Goal: Check status

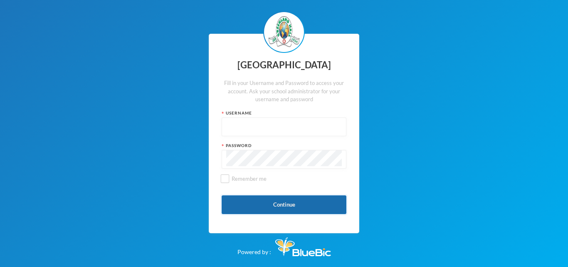
type input "glh21c104"
click at [277, 208] on button "Continue" at bounding box center [284, 204] width 125 height 19
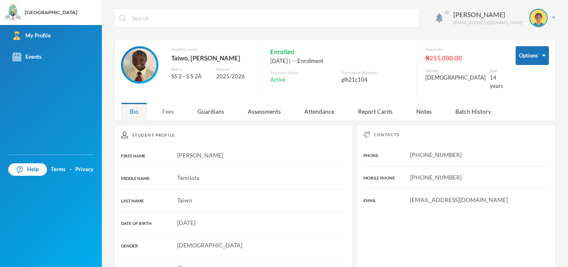
click at [174, 108] on div "Fees" at bounding box center [167, 111] width 29 height 18
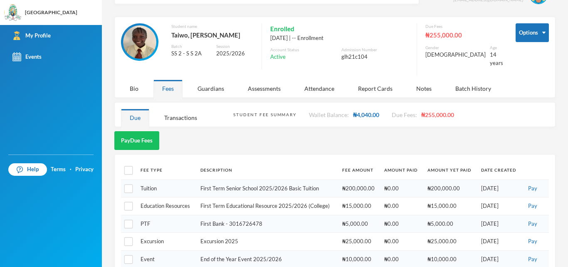
scroll to position [32, 0]
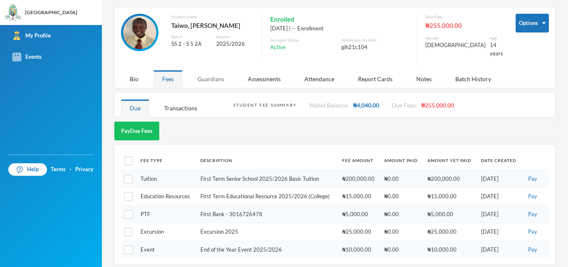
click at [217, 71] on div "Guardians" at bounding box center [211, 79] width 44 height 18
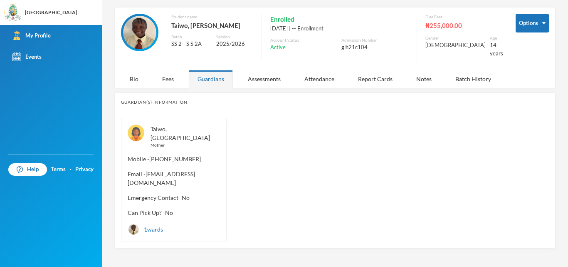
scroll to position [20, 0]
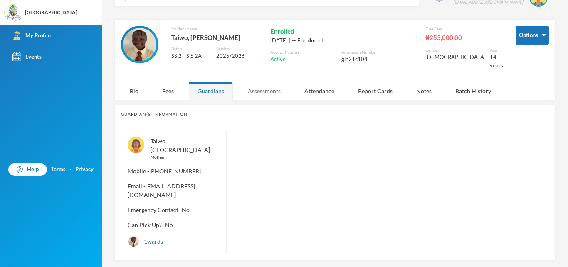
click at [267, 82] on div "Assessments" at bounding box center [264, 91] width 50 height 18
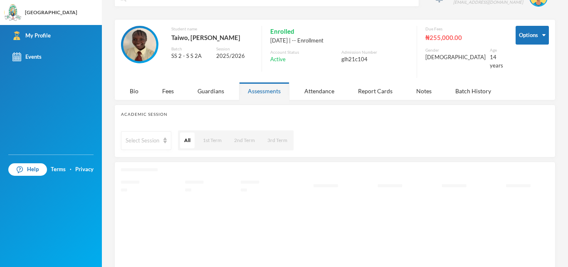
scroll to position [32, 0]
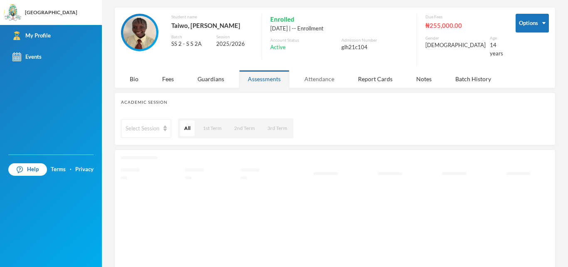
click at [324, 72] on div "Attendance" at bounding box center [319, 79] width 47 height 18
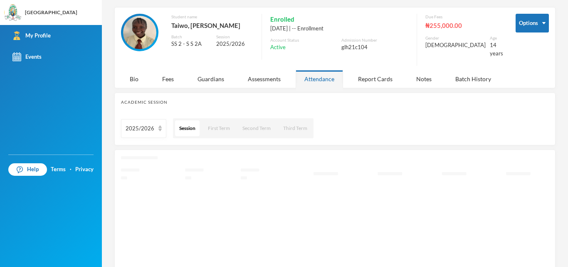
scroll to position [5, 0]
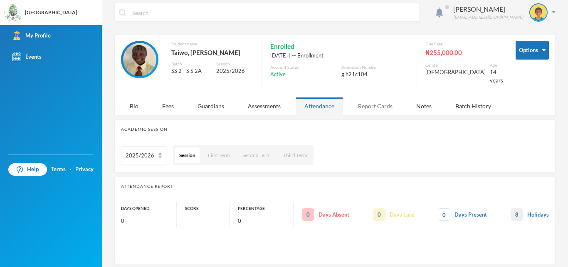
click at [366, 104] on div "Report Cards" at bounding box center [375, 106] width 52 height 18
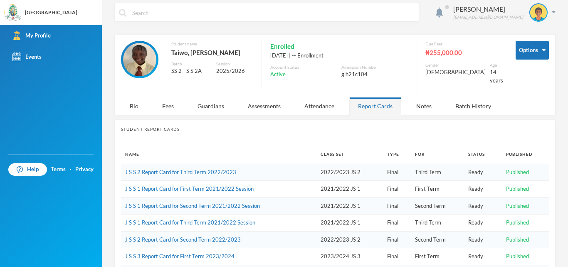
scroll to position [32, 0]
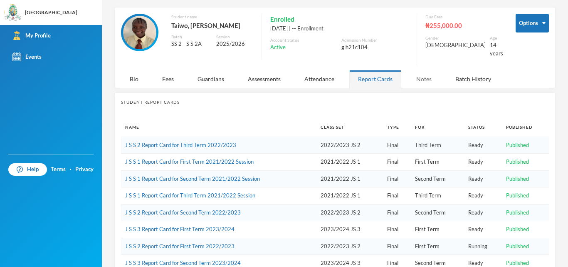
click at [418, 70] on div "Notes" at bounding box center [424, 79] width 33 height 18
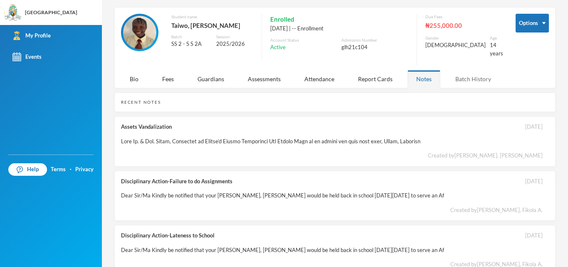
click at [457, 70] on div "Batch History" at bounding box center [473, 79] width 53 height 18
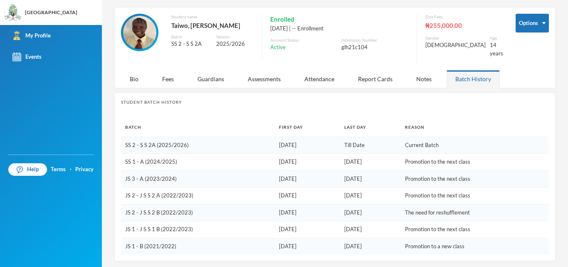
scroll to position [29, 0]
